Goal: Task Accomplishment & Management: Manage account settings

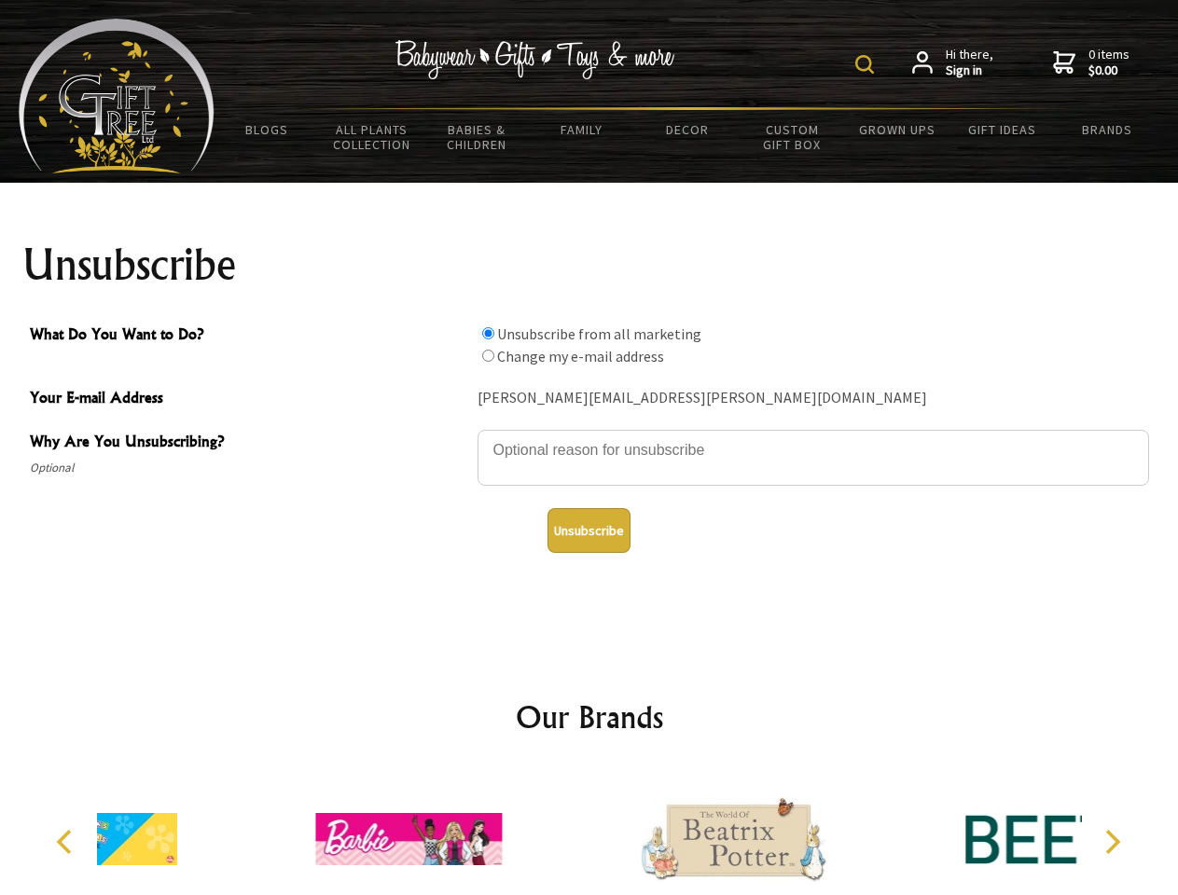
click at [867, 64] on img at bounding box center [864, 64] width 19 height 19
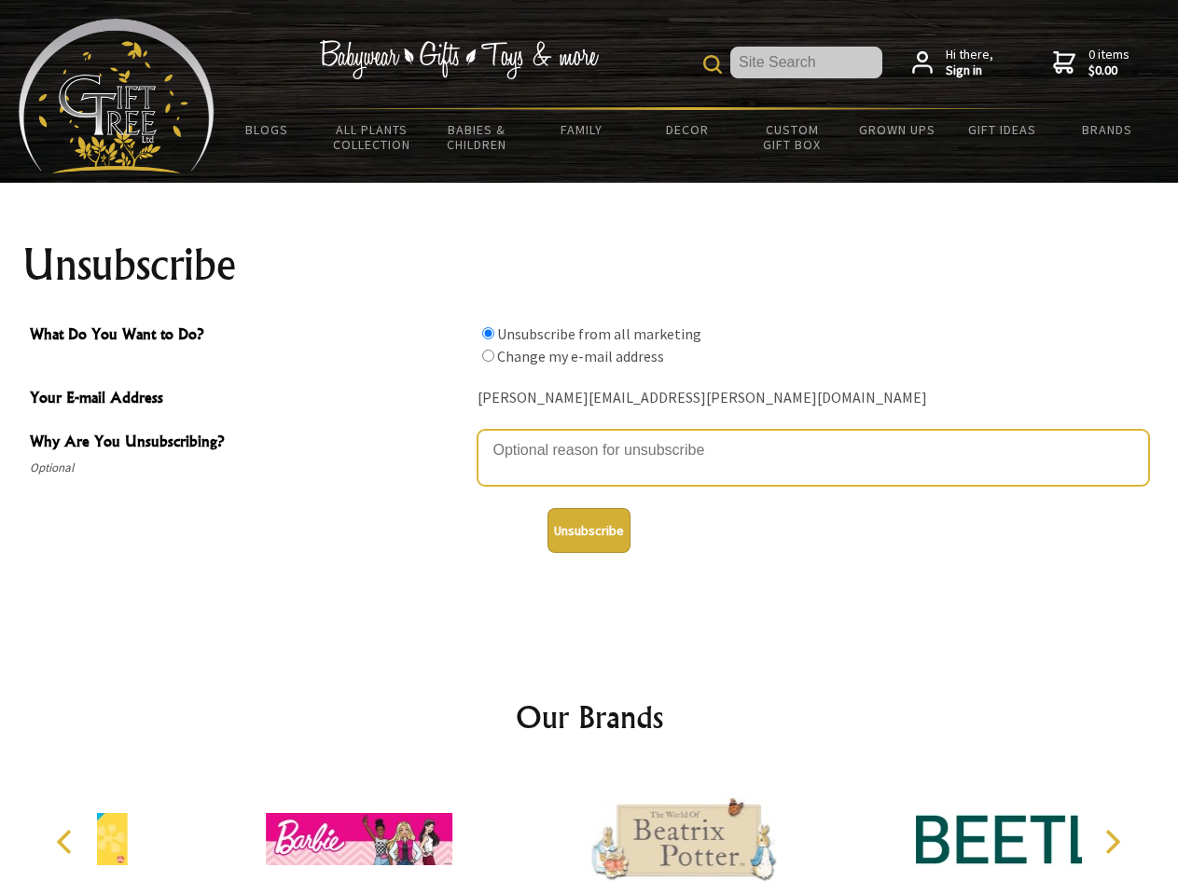
click at [589, 436] on textarea "Why Are You Unsubscribing?" at bounding box center [814, 458] width 672 height 56
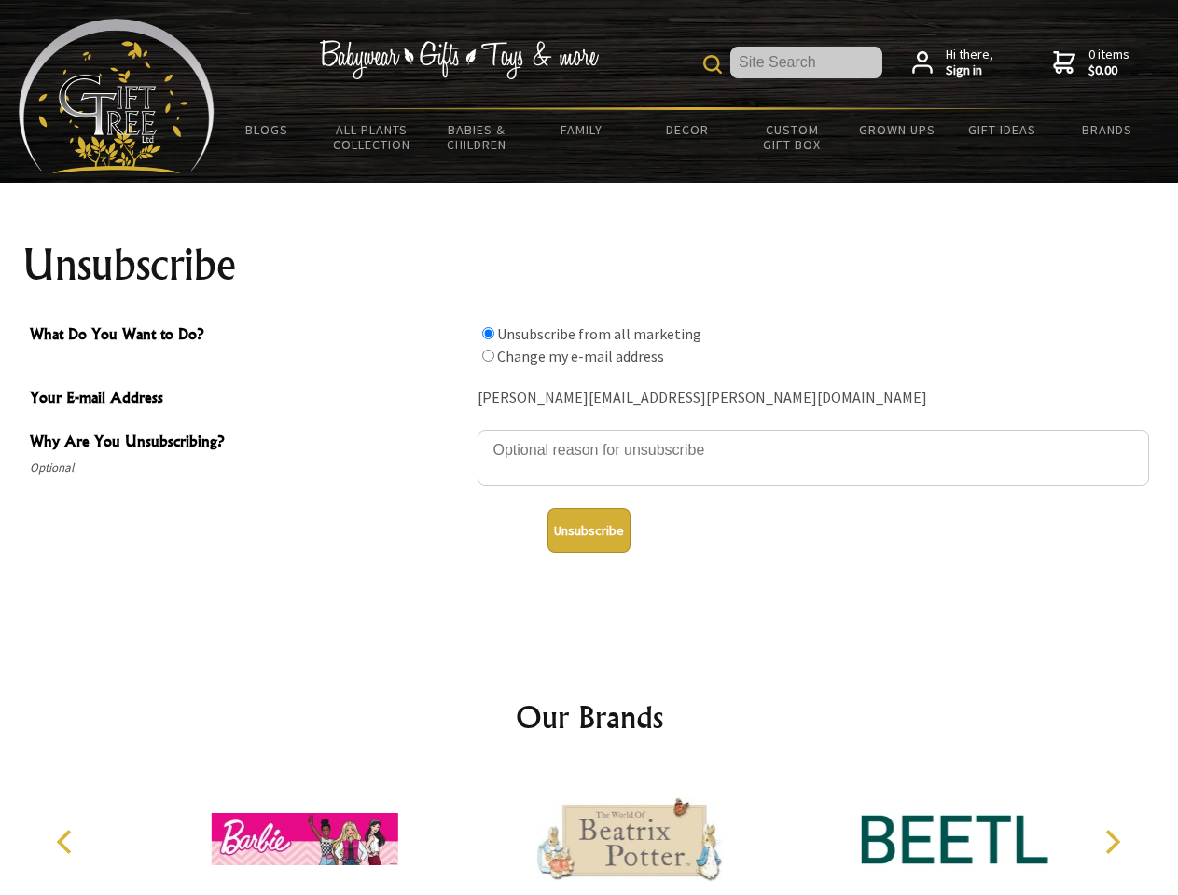
click at [488, 333] on input "What Do You Want to Do?" at bounding box center [488, 333] width 12 height 12
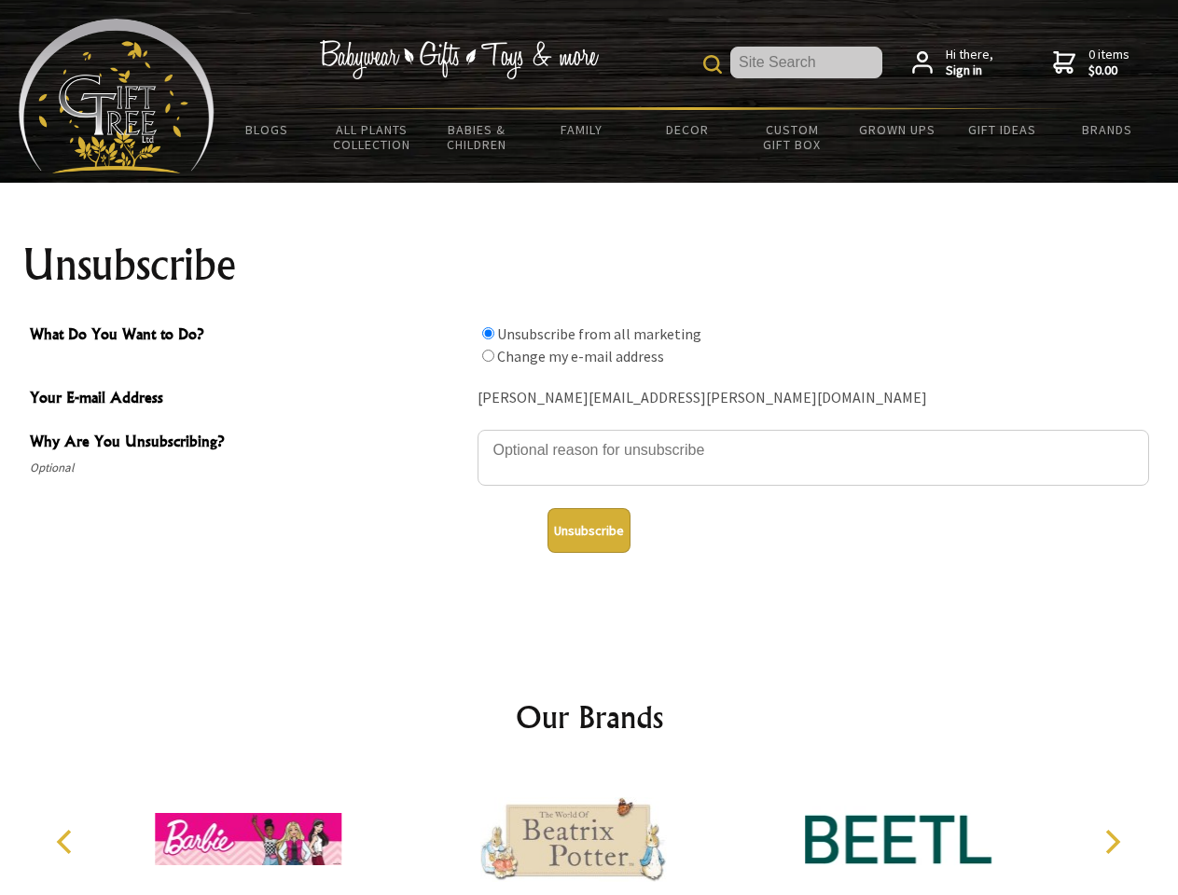
click at [488, 355] on input "What Do You Want to Do?" at bounding box center [488, 356] width 12 height 12
radio input "true"
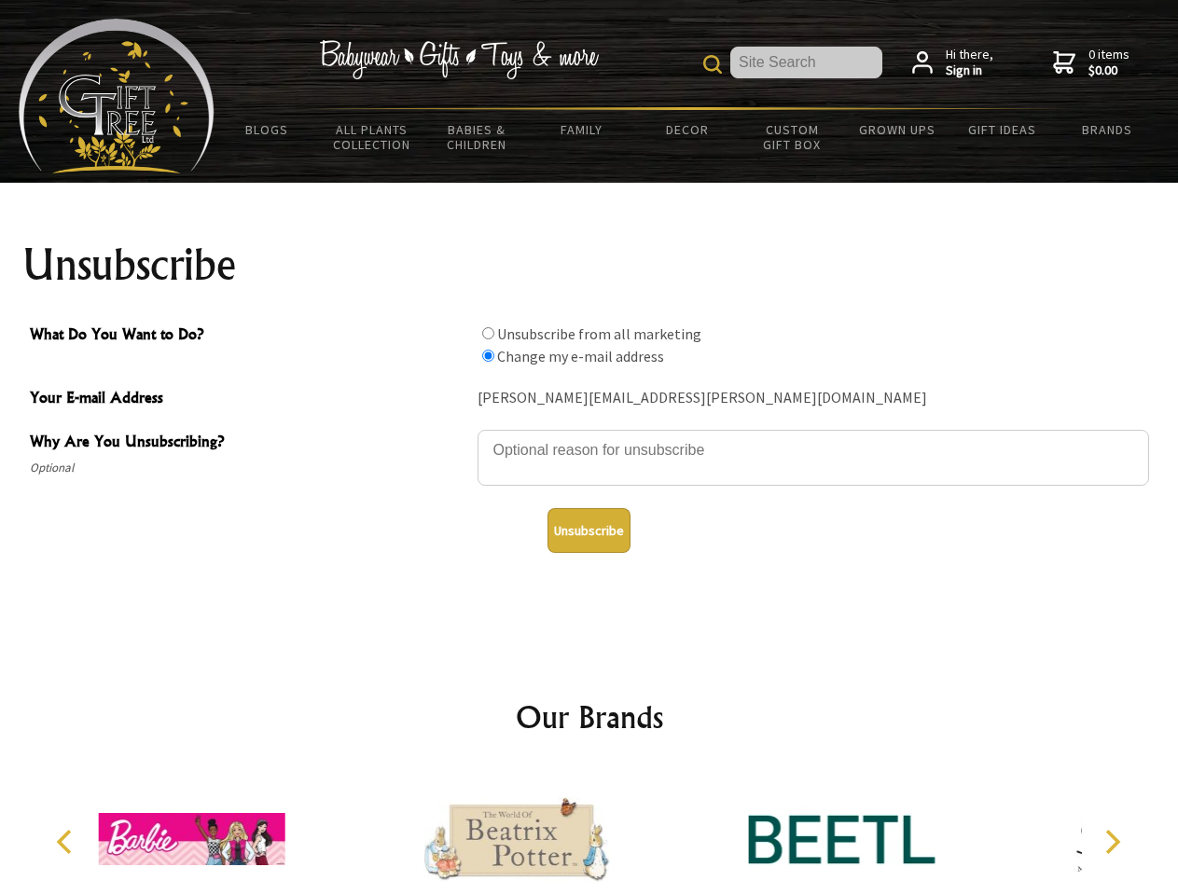
click at [589, 531] on button "Unsubscribe" at bounding box center [588, 530] width 83 height 45
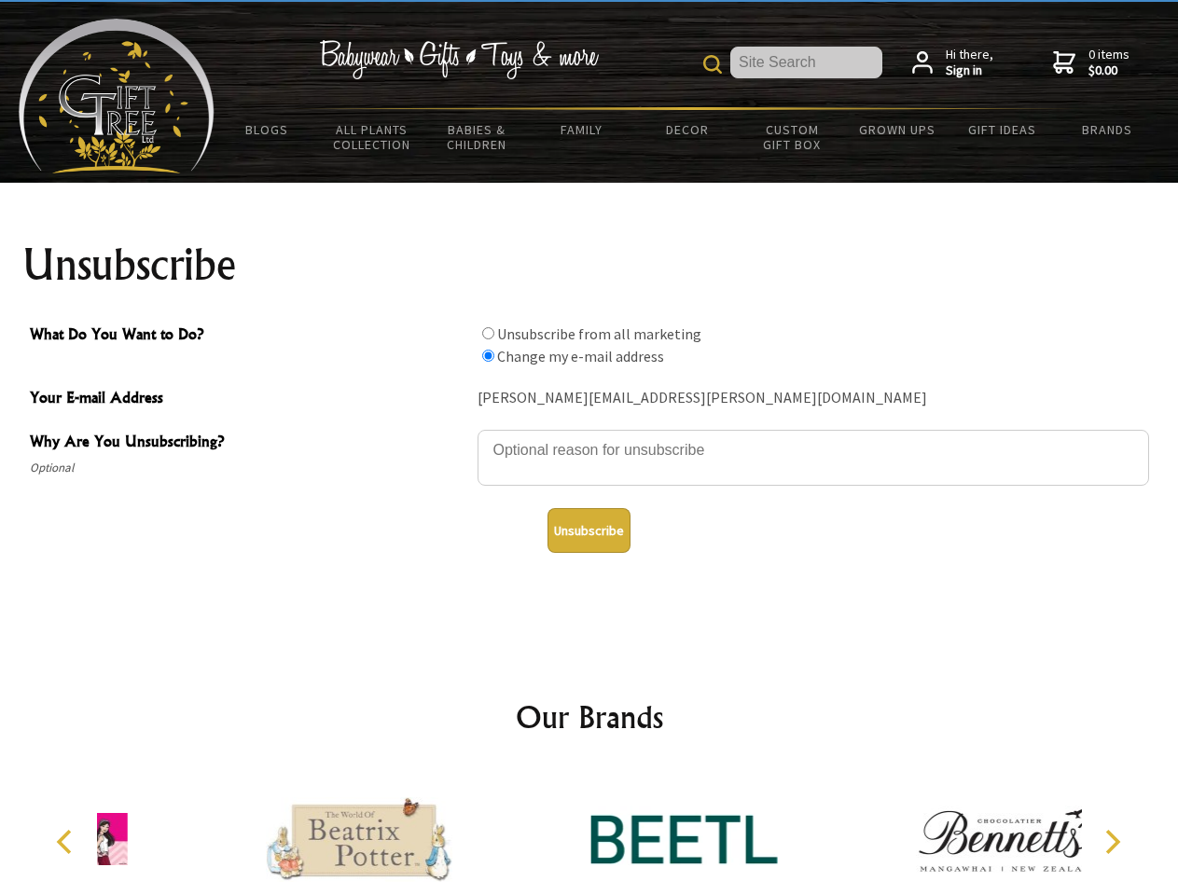
click at [590, 832] on img at bounding box center [683, 839] width 187 height 140
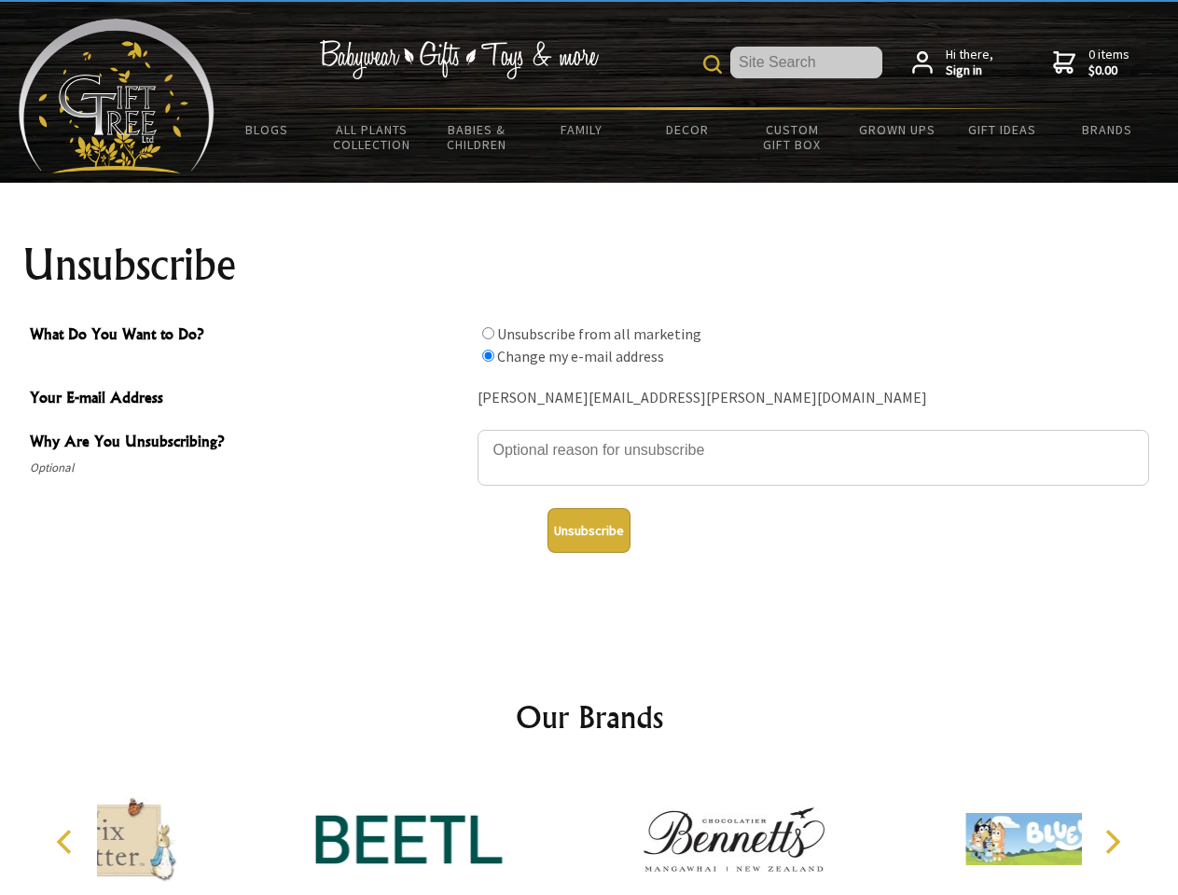
click at [67, 842] on icon "Previous" at bounding box center [66, 842] width 24 height 24
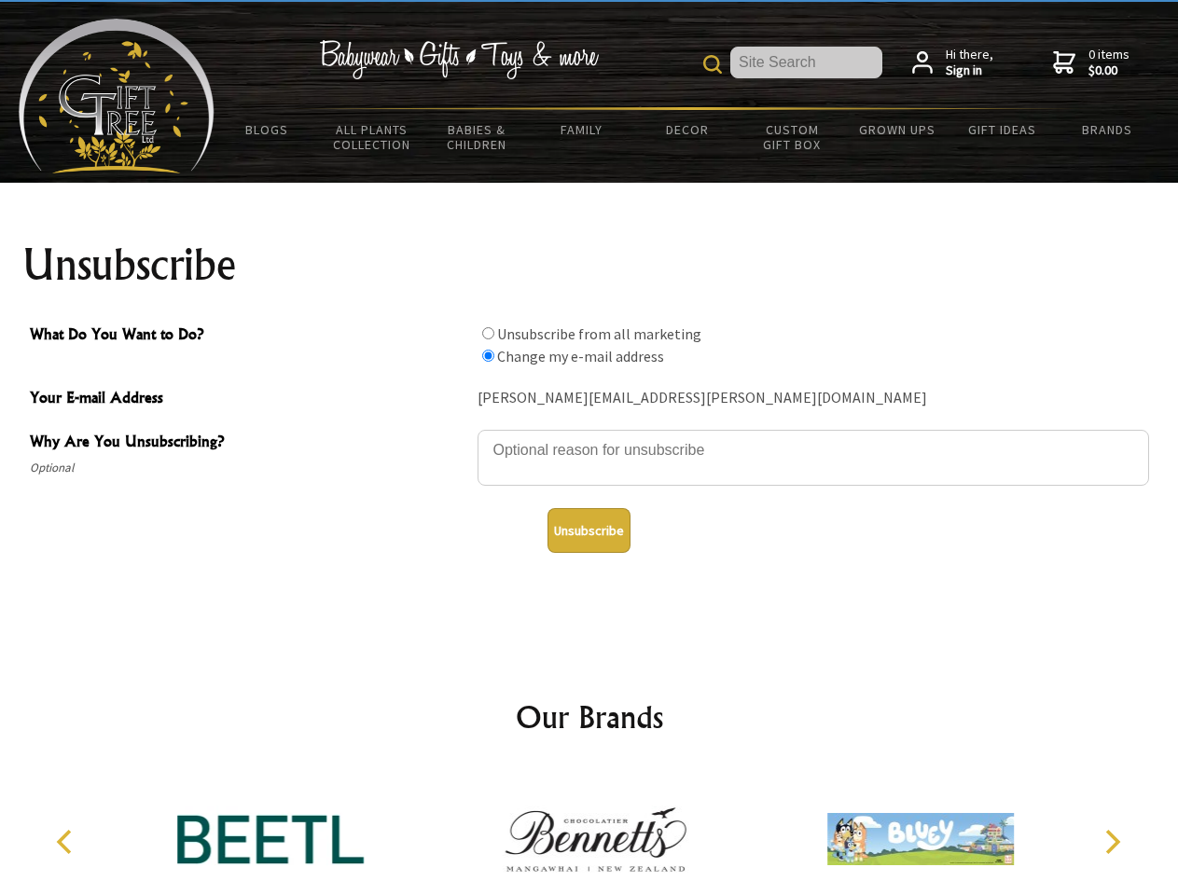
click at [1112, 842] on icon "Next" at bounding box center [1111, 842] width 24 height 24
